Goal: Task Accomplishment & Management: Use online tool/utility

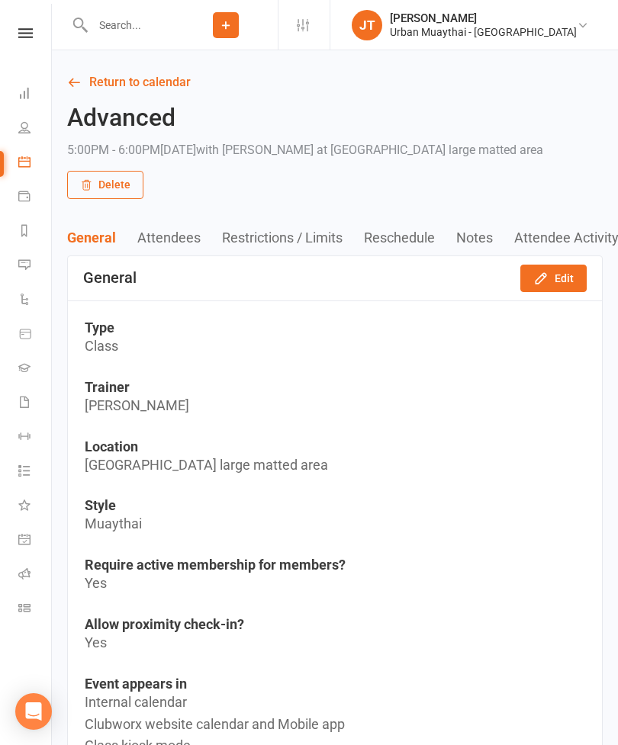
click at [122, 29] on input "text" at bounding box center [131, 24] width 86 height 21
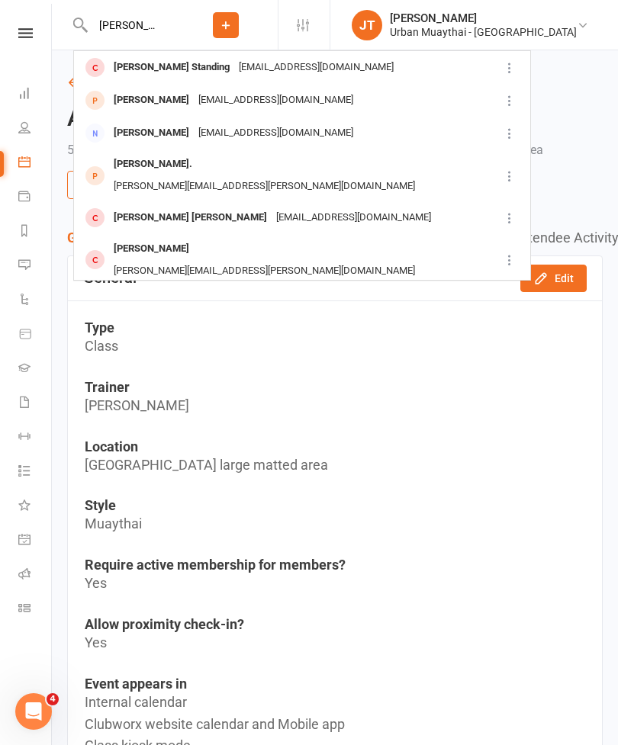
type input "Cooper standing"
click at [267, 69] on div "nicholasjstanding@gmail.com" at bounding box center [316, 67] width 164 height 22
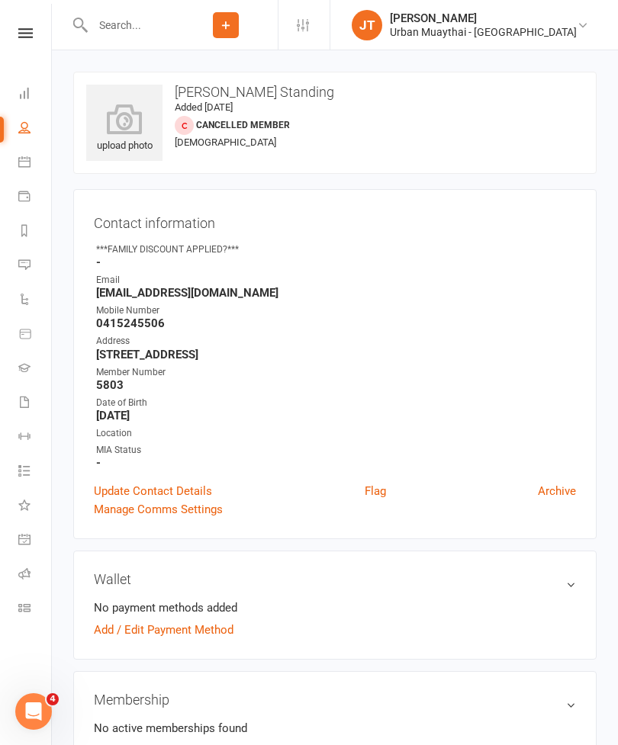
click at [127, 131] on icon at bounding box center [124, 119] width 76 height 31
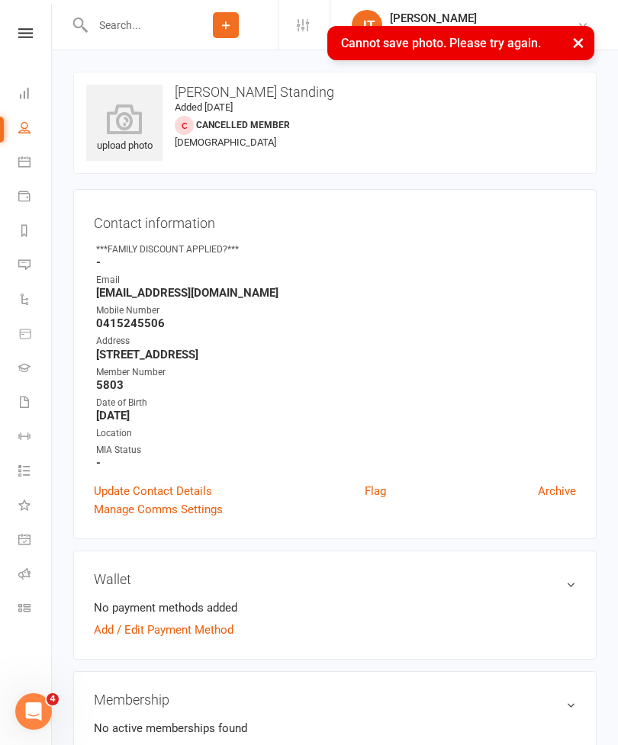
click at [130, 122] on icon at bounding box center [124, 119] width 76 height 31
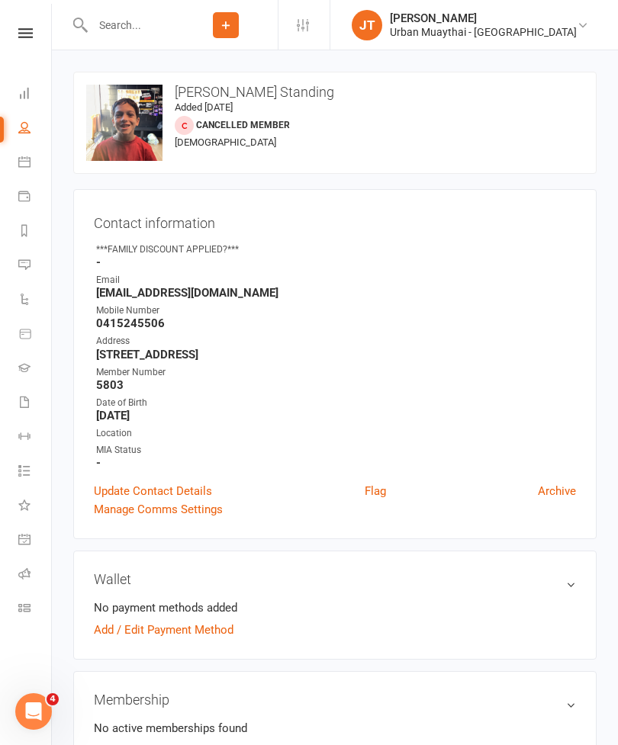
click at [126, 26] on input "text" at bounding box center [131, 24] width 86 height 21
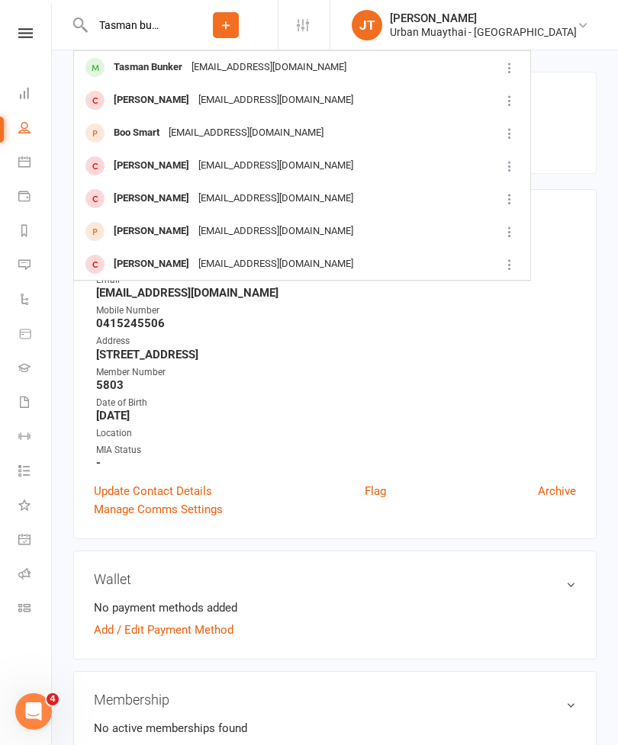
type input "Tasman bunker"
click at [183, 65] on div "Tasman Bunker" at bounding box center [148, 67] width 78 height 22
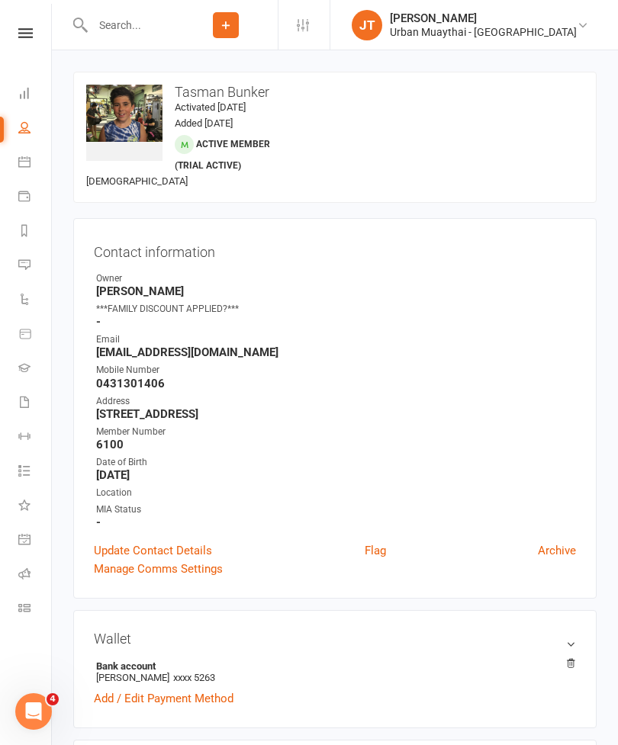
click at [0, 0] on icon at bounding box center [0, 0] width 0 height 0
click at [24, 600] on link "Class check-in" at bounding box center [35, 610] width 34 height 34
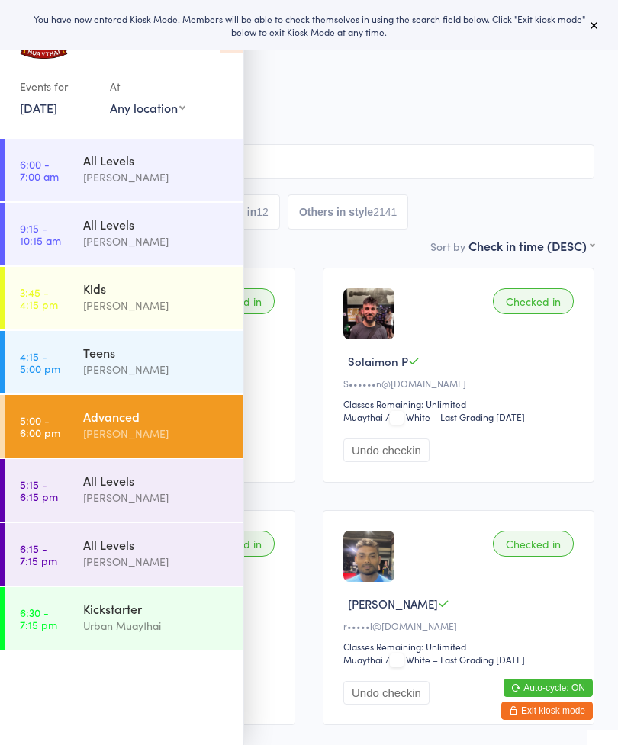
click at [40, 493] on time "5:15 - 6:15 pm" at bounding box center [39, 490] width 38 height 24
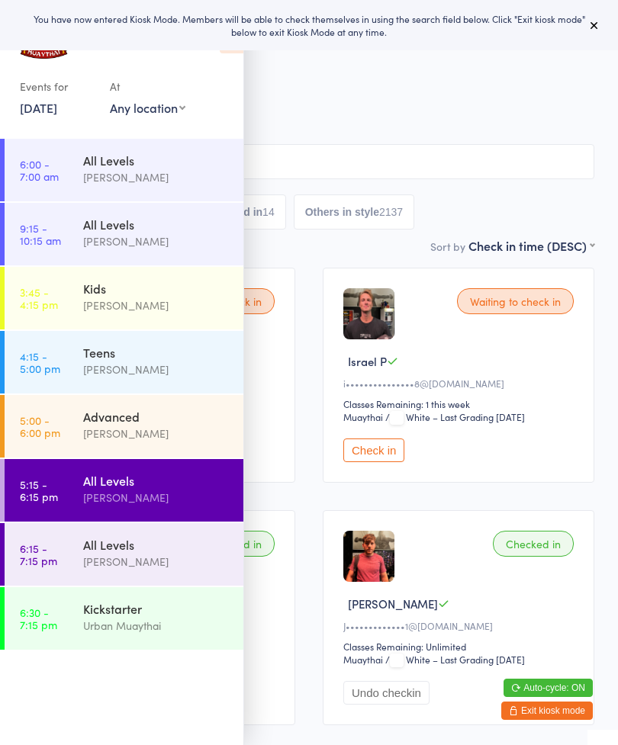
click at [603, 29] on button at bounding box center [594, 25] width 18 height 18
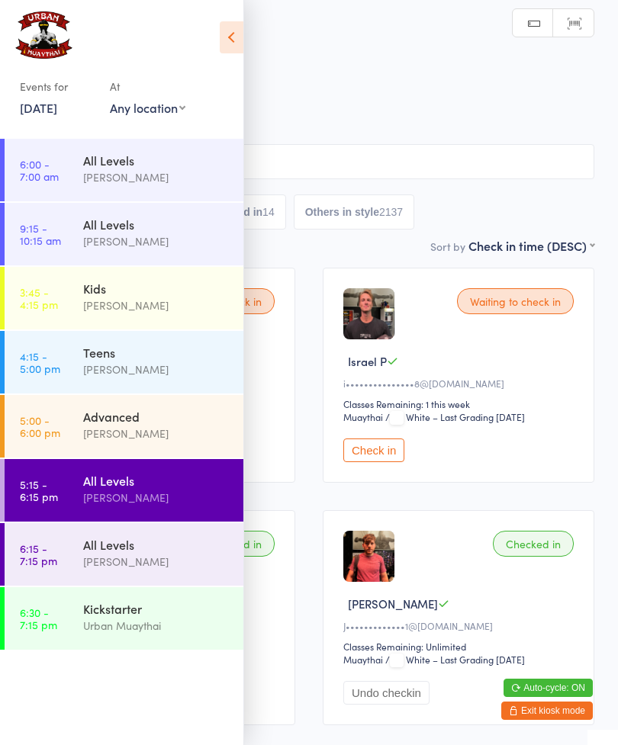
click at [231, 27] on icon at bounding box center [232, 37] width 24 height 32
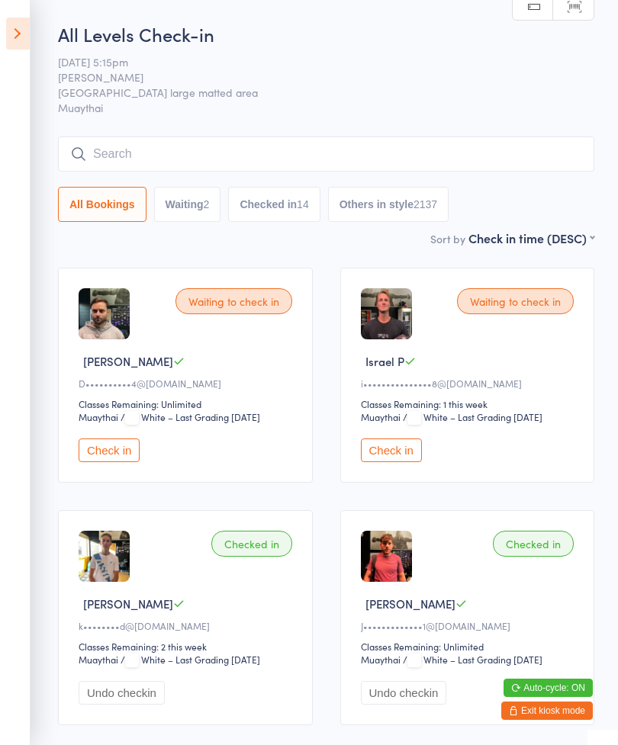
click at [121, 457] on button "Check in" at bounding box center [109, 451] width 61 height 24
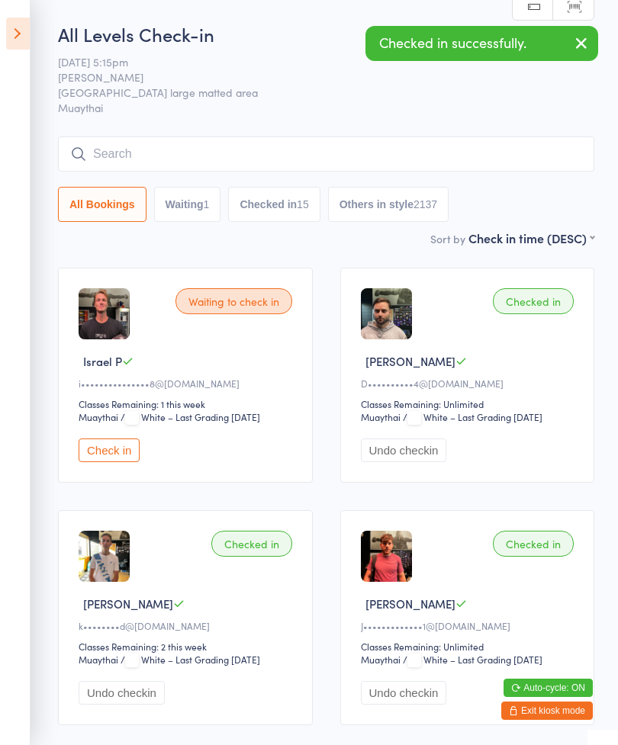
click at [298, 198] on button "Checked in 15" at bounding box center [274, 204] width 92 height 35
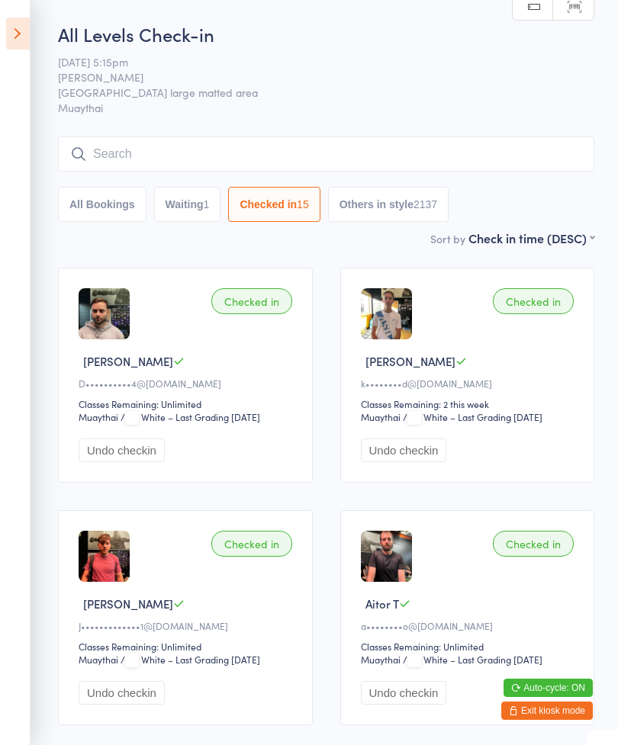
click at [103, 214] on button "All Bookings" at bounding box center [102, 204] width 88 height 35
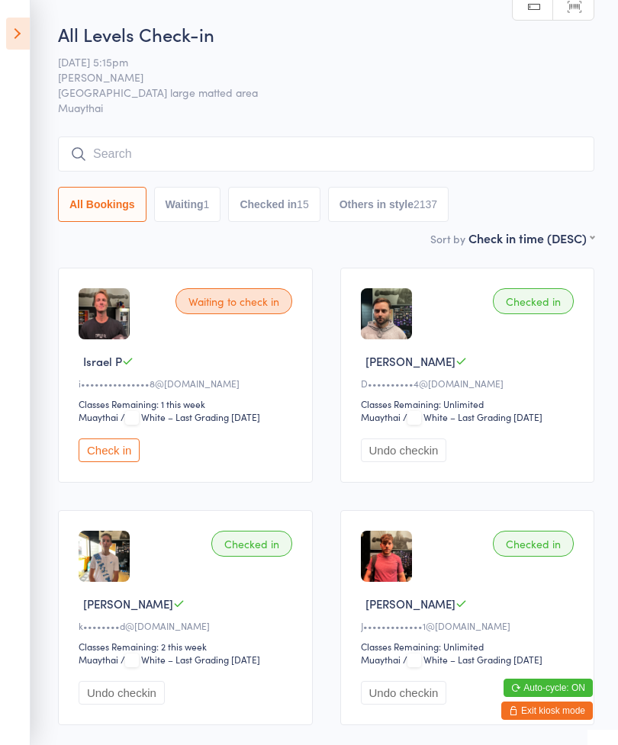
click at [347, 148] on input "search" at bounding box center [326, 154] width 536 height 35
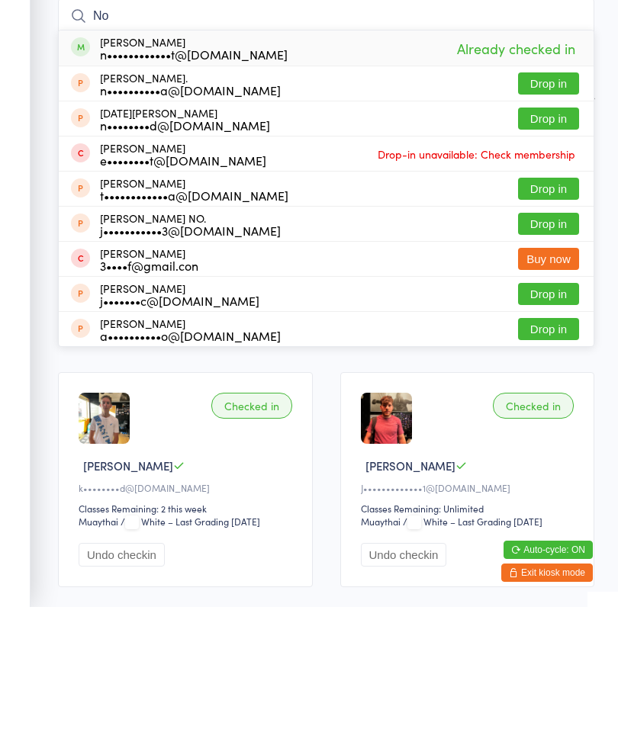
type input "N"
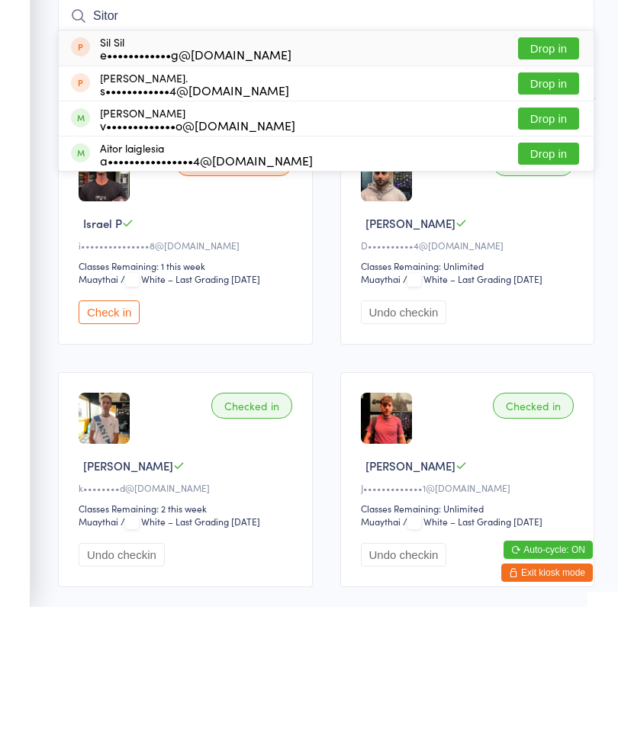
type input "Sitor"
click at [552, 281] on button "Drop in" at bounding box center [548, 292] width 61 height 22
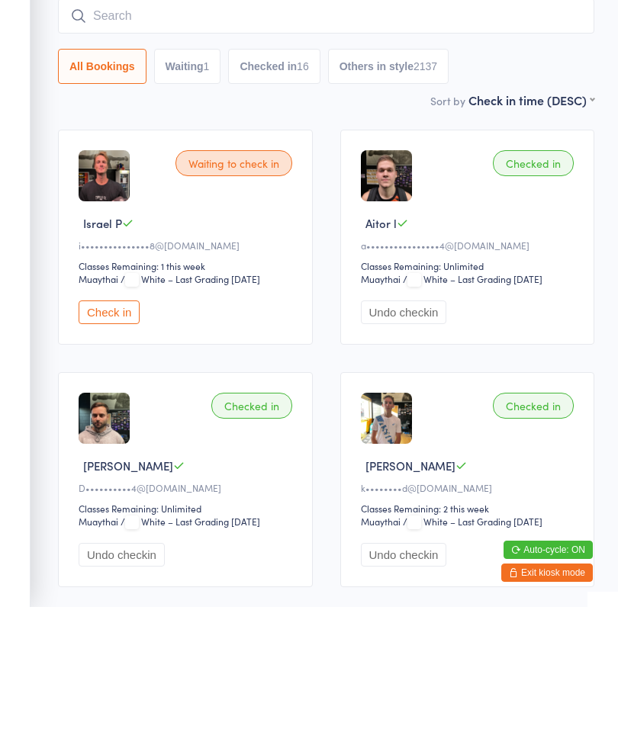
click at [421, 439] on button "Undo checkin" at bounding box center [404, 451] width 86 height 24
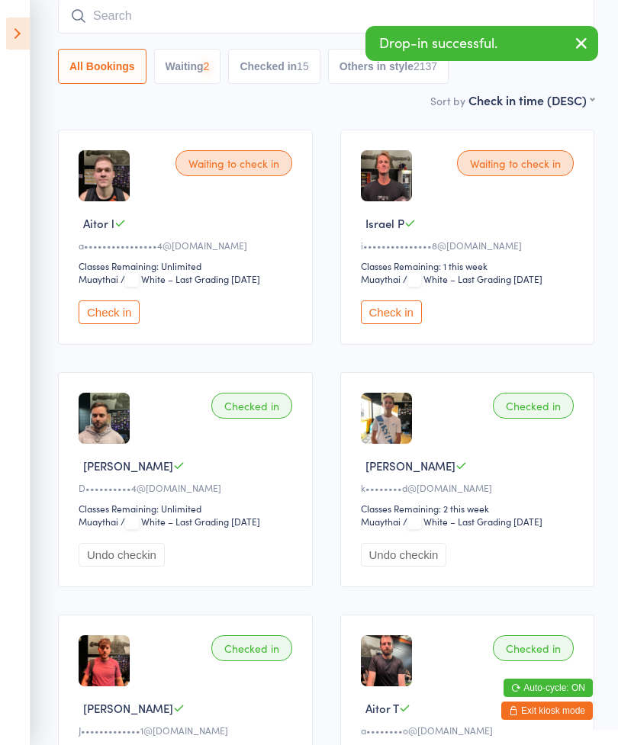
click at [217, 14] on input "search" at bounding box center [326, 15] width 536 height 35
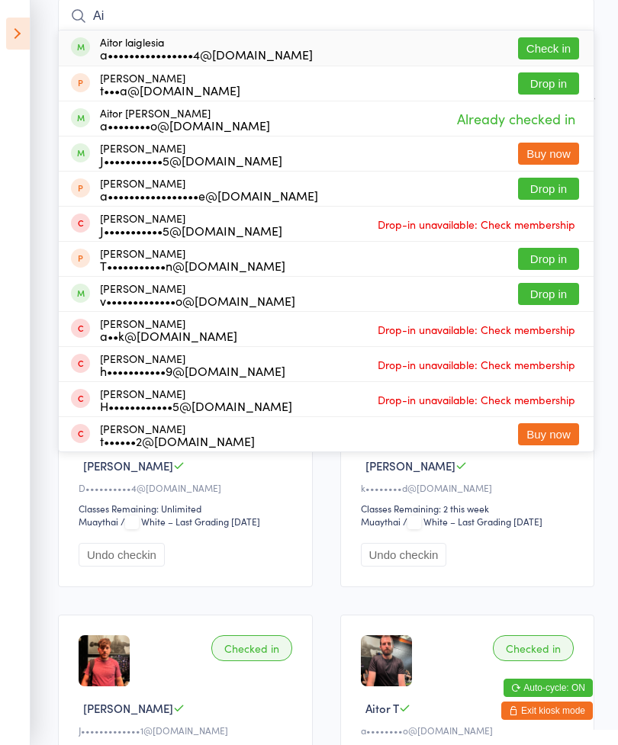
type input "A"
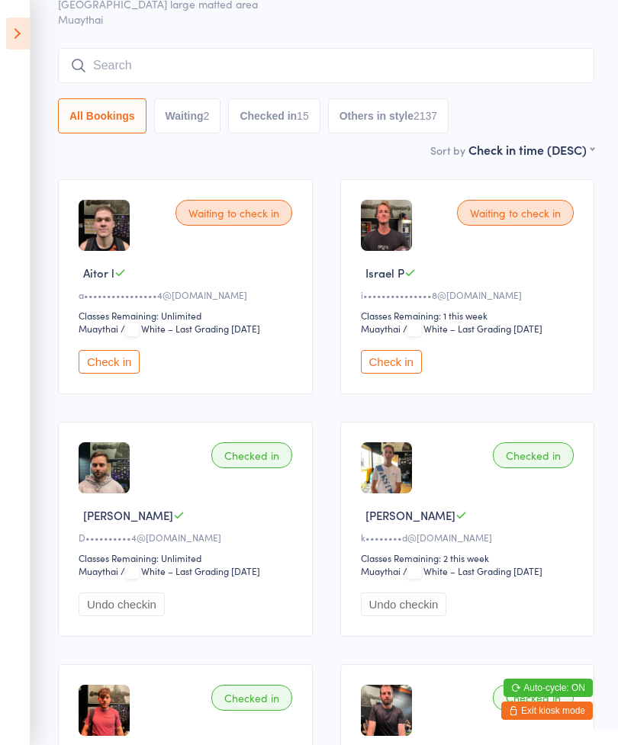
scroll to position [0, 0]
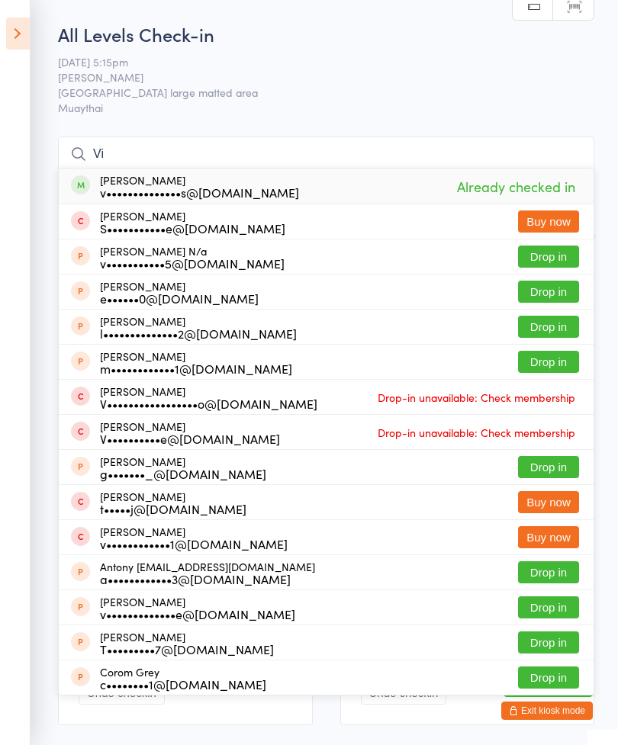
type input "V"
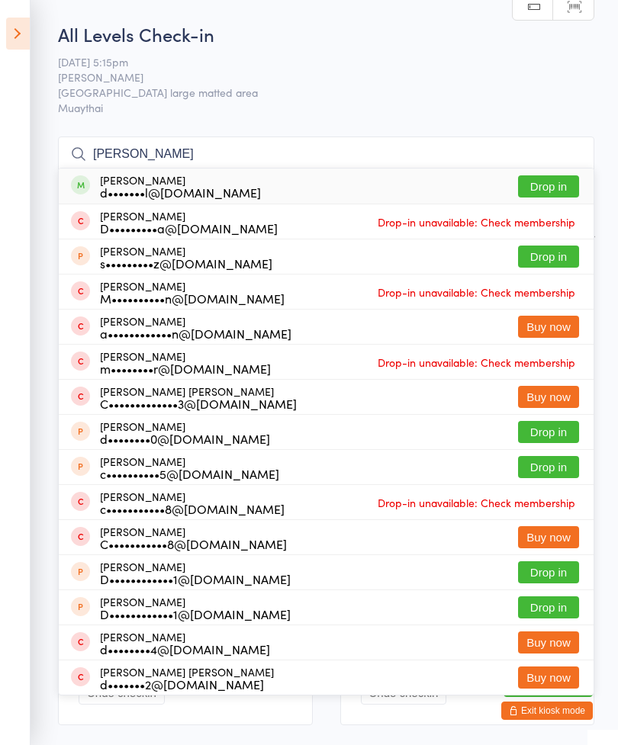
type input "[PERSON_NAME]"
click at [553, 198] on button "Drop in" at bounding box center [548, 186] width 61 height 22
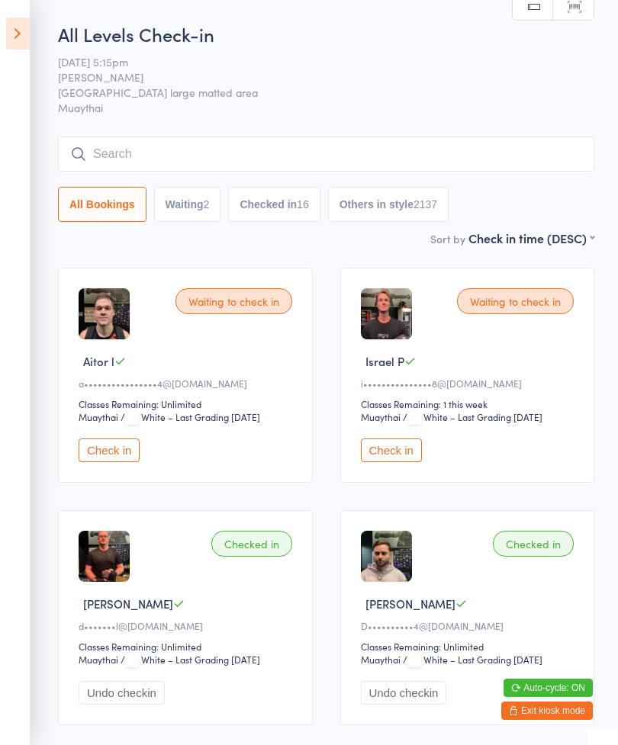
click at [12, 41] on icon at bounding box center [18, 34] width 24 height 32
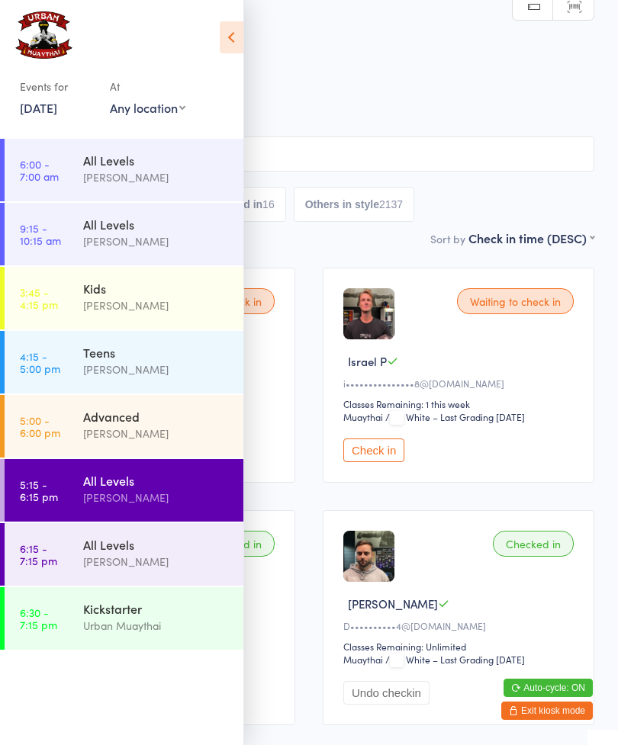
click at [172, 442] on div "[PERSON_NAME]" at bounding box center [156, 434] width 147 height 18
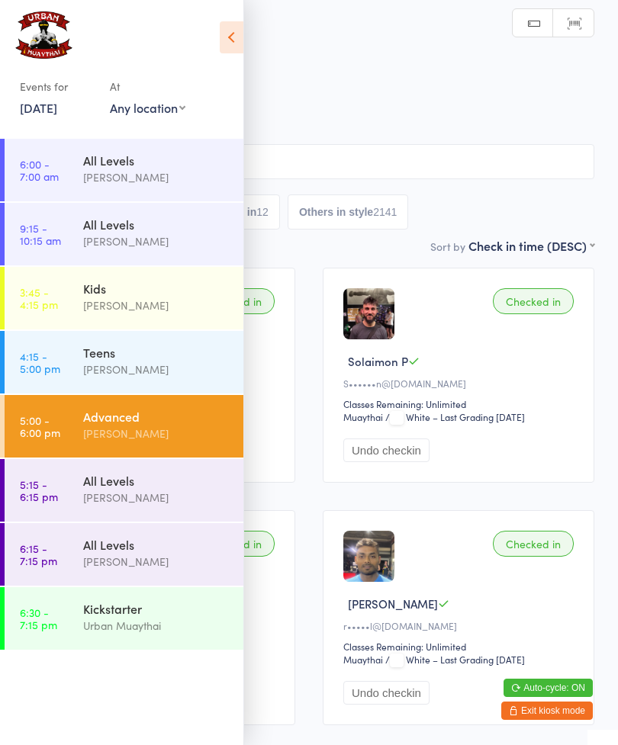
click at [239, 39] on icon at bounding box center [232, 37] width 24 height 32
